Goal: Information Seeking & Learning: Learn about a topic

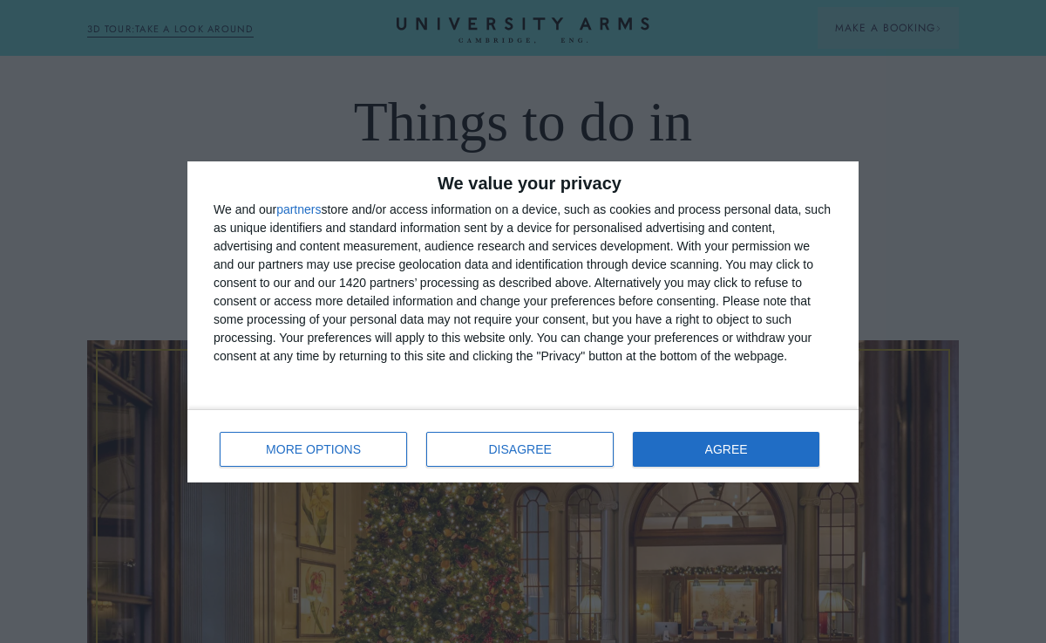
scroll to position [129, 0]
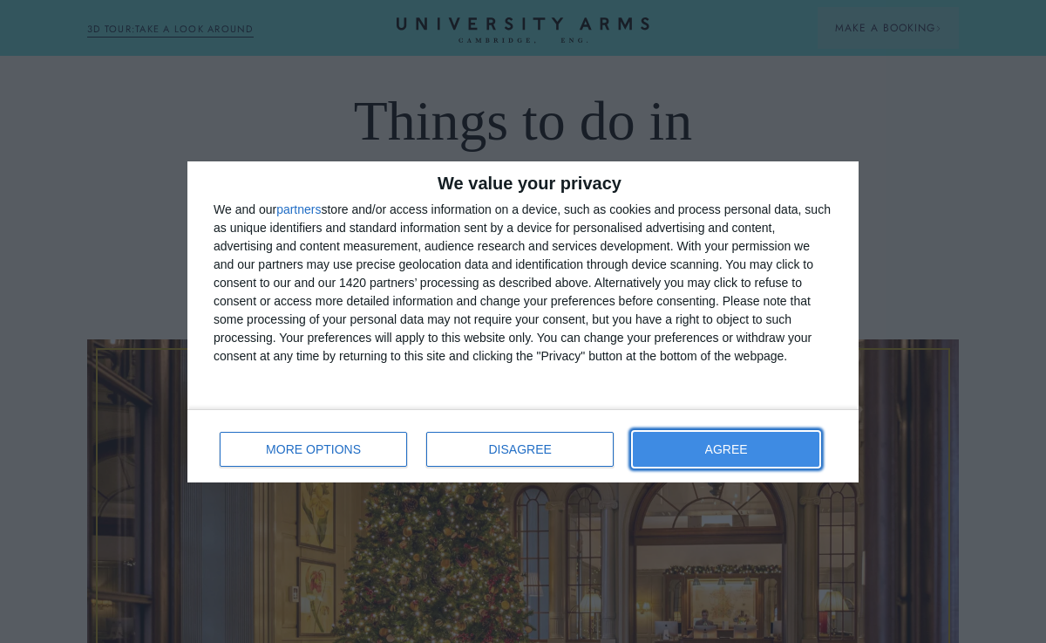
click at [710, 454] on button "AGREE" at bounding box center [726, 449] width 187 height 35
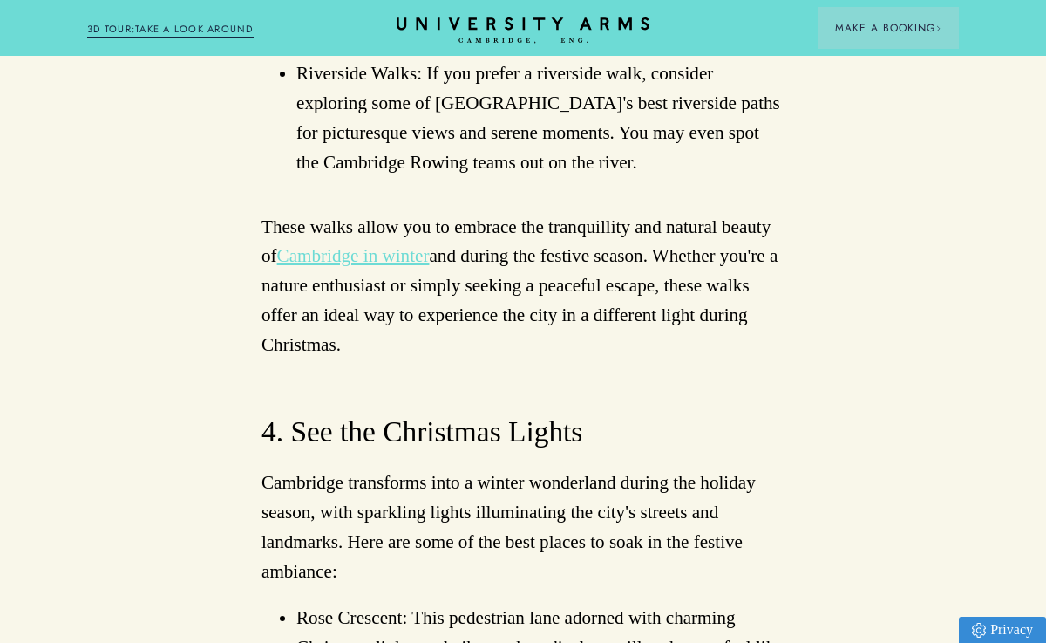
scroll to position [4053, 0]
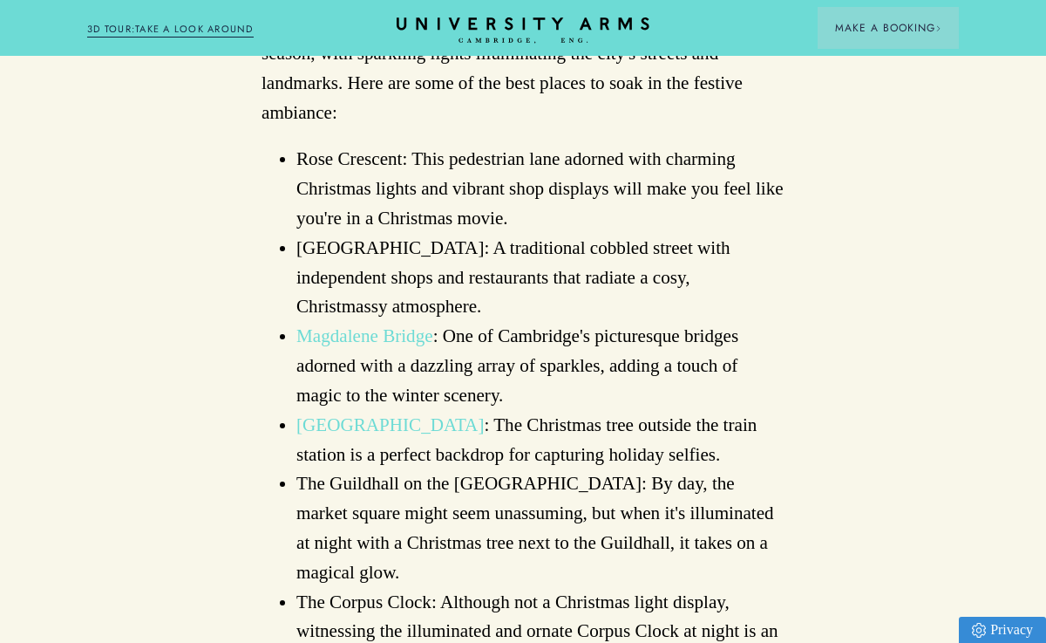
scroll to position [4506, 0]
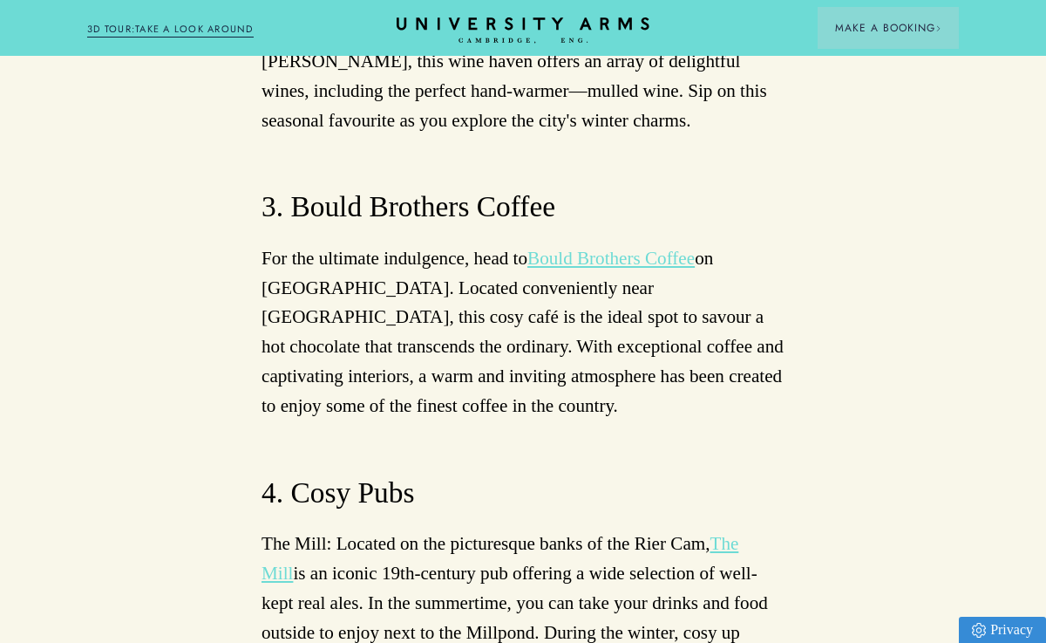
scroll to position [9768, 0]
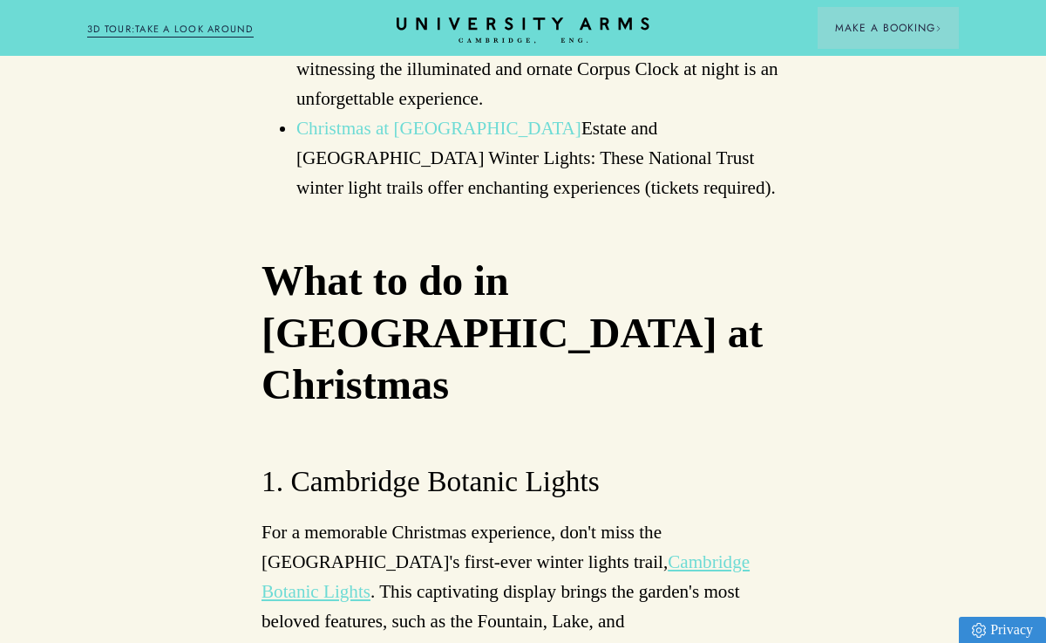
scroll to position [4943, 0]
